Goal: Transaction & Acquisition: Purchase product/service

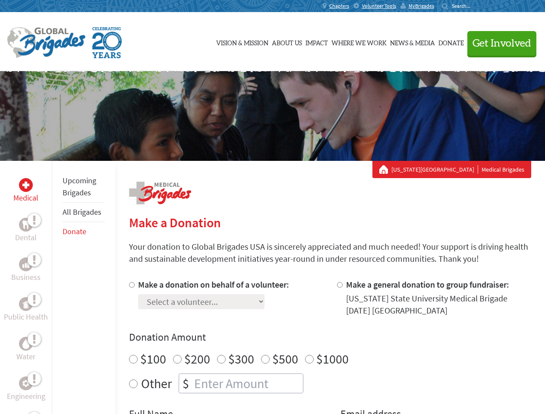
click at [476, 6] on div "Search for:" at bounding box center [458, 6] width 34 height 7
click at [498, 43] on span "Get Involved" at bounding box center [501, 43] width 59 height 10
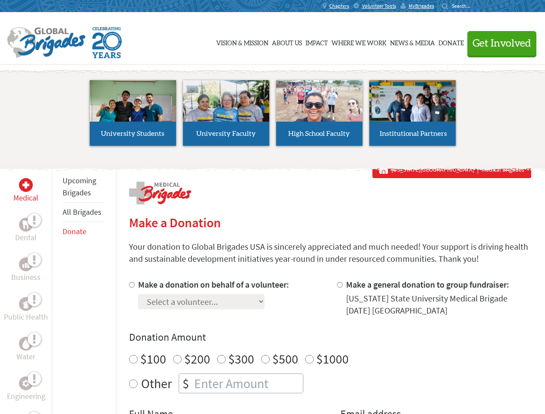
click at [272, 116] on li "High School Faculty" at bounding box center [318, 112] width 93 height 79
click at [57, 287] on div "Upcoming Brigades All Brigades Donate" at bounding box center [83, 368] width 63 height 414
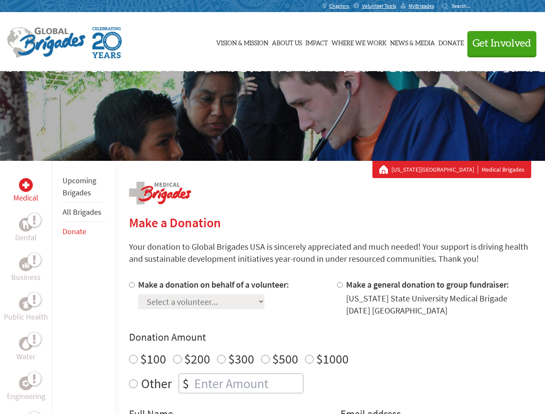
click at [329, 346] on div "Donation Amount $100 $200 $300 $500 $1000 Other $" at bounding box center [330, 361] width 402 height 63
click at [131, 285] on input "Make a donation on behalf of a volunteer:" at bounding box center [132, 285] width 6 height 6
radio input "true"
click at [339, 285] on input "Make a general donation to group fundraiser:" at bounding box center [340, 285] width 6 height 6
radio input "true"
